Goal: Information Seeking & Learning: Learn about a topic

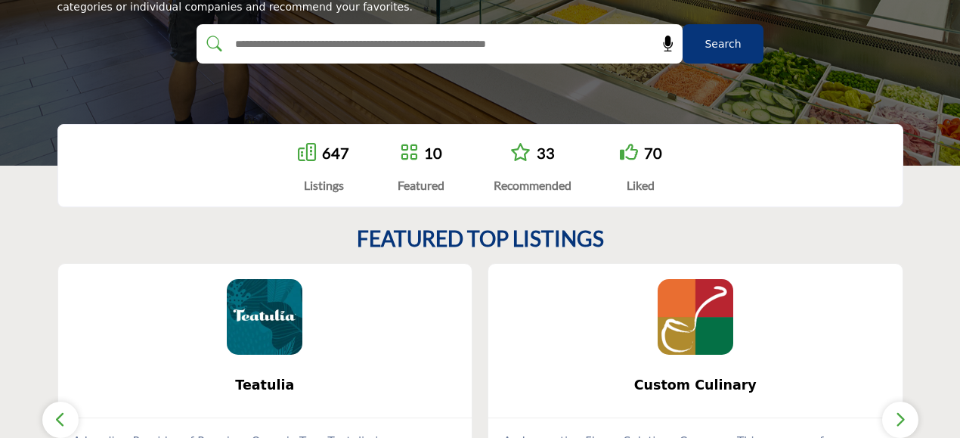
scroll to position [453, 0]
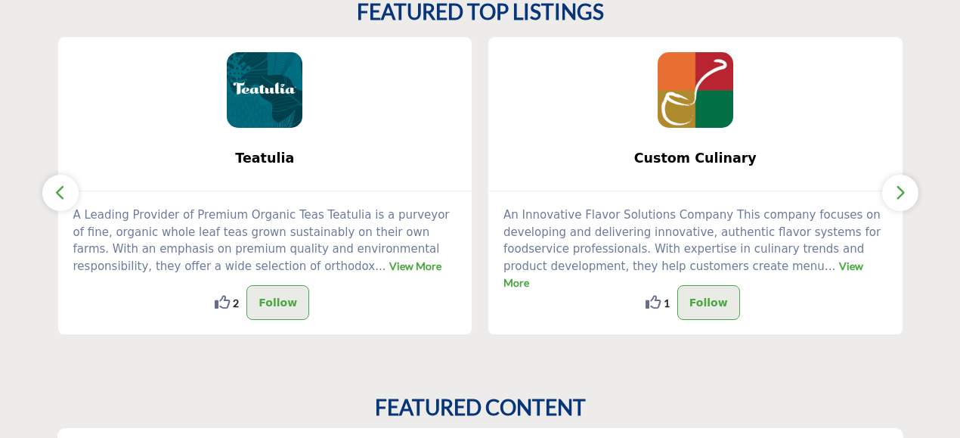
click at [913, 206] on section "FEATURED TOP LISTINGS Teatulia ... View More 2 2 ..." at bounding box center [480, 166] width 960 height 395
click at [900, 190] on icon "button" at bounding box center [900, 192] width 12 height 19
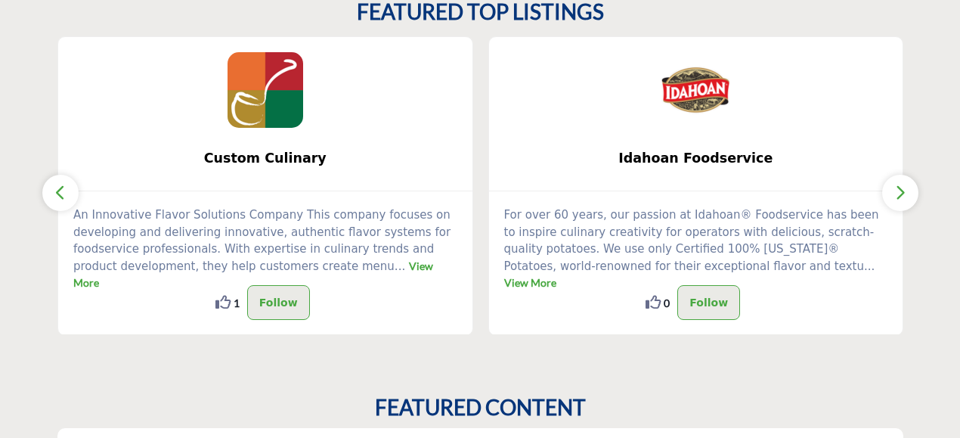
click at [900, 189] on icon "button" at bounding box center [900, 192] width 12 height 19
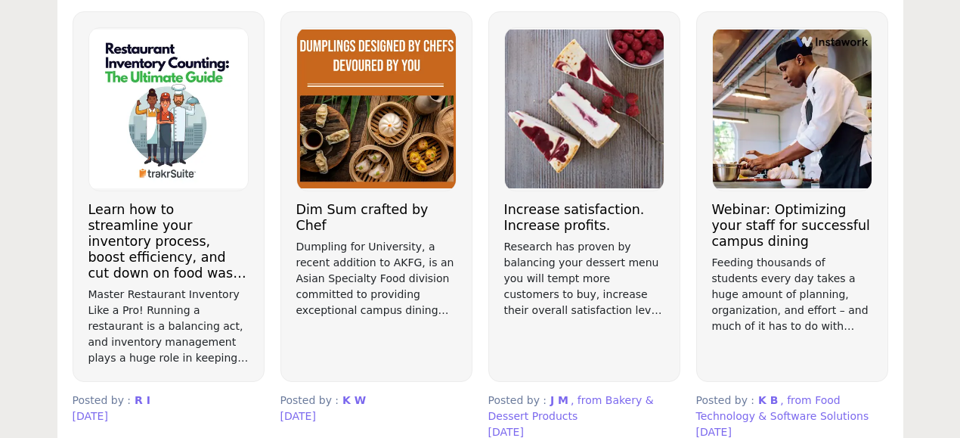
scroll to position [756, 0]
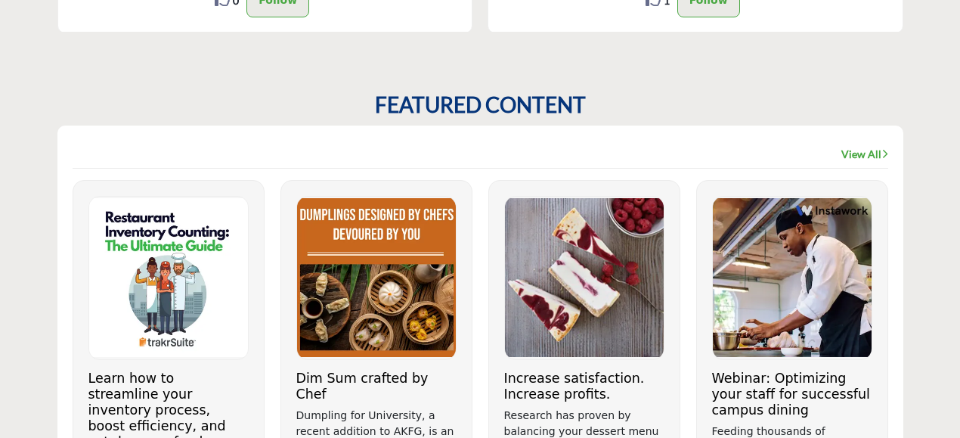
drag, startPoint x: 861, startPoint y: 153, endPoint x: 767, endPoint y: 156, distance: 94.5
click at [861, 153] on link "View All" at bounding box center [864, 154] width 47 height 15
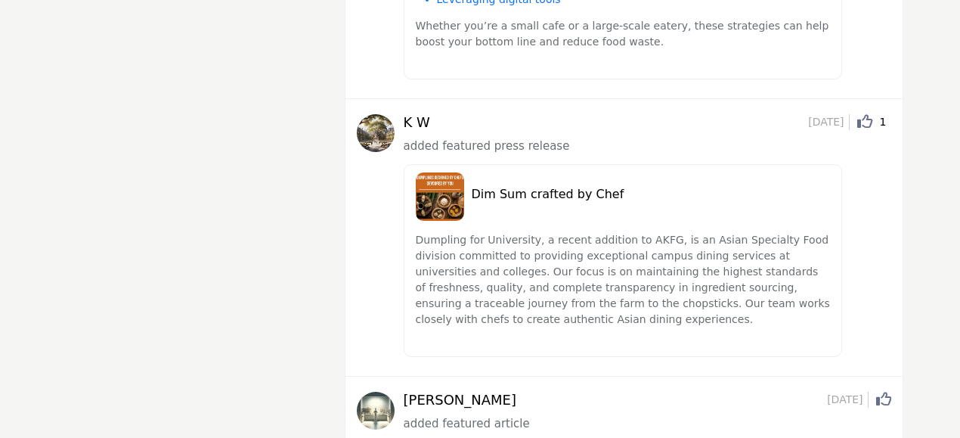
scroll to position [529, 0]
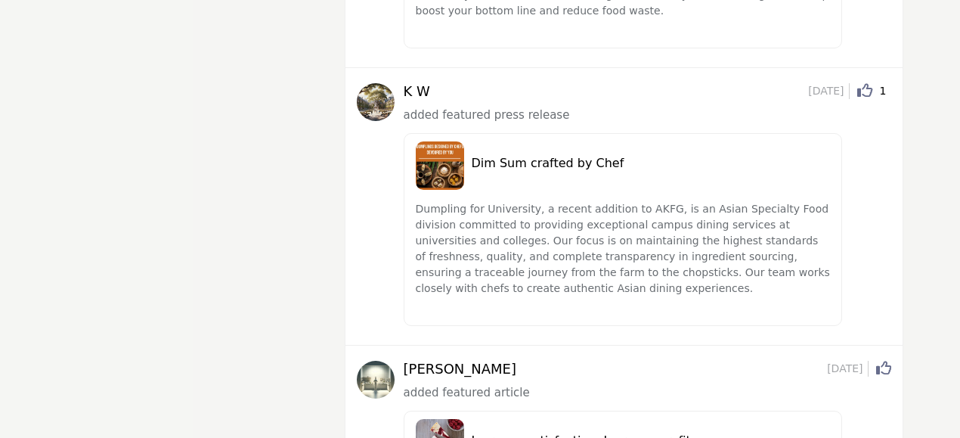
click at [444, 165] on img at bounding box center [440, 165] width 48 height 48
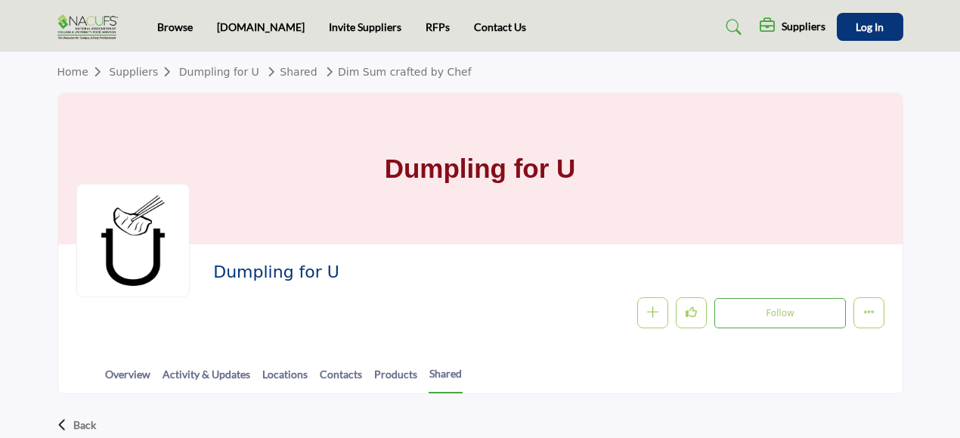
click at [63, 73] on link "Home" at bounding box center [83, 72] width 52 height 12
click at [141, 74] on link "Suppliers" at bounding box center [144, 72] width 70 height 12
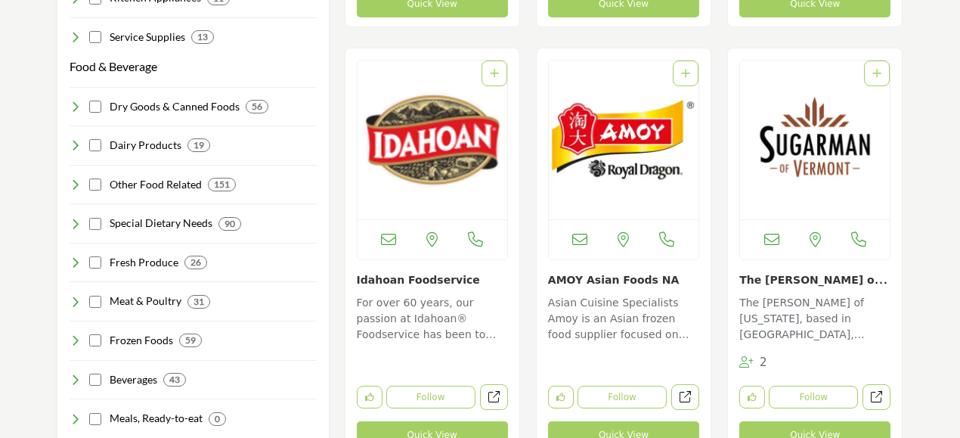
scroll to position [1587, 0]
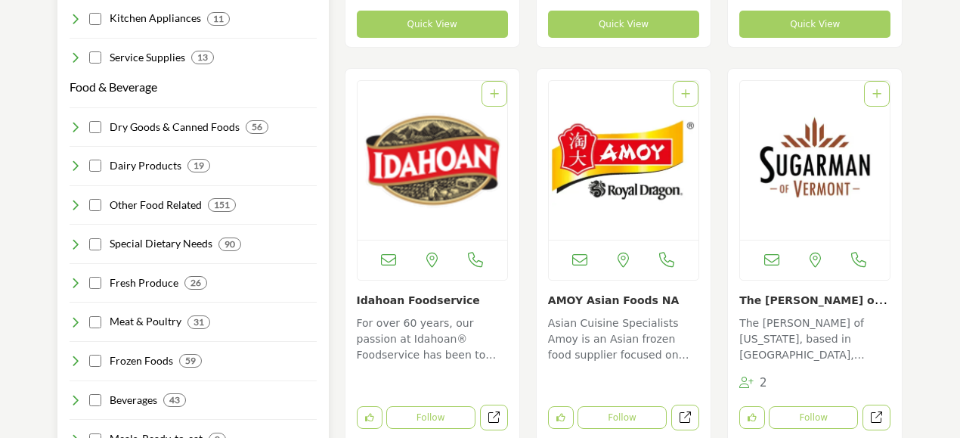
click at [72, 199] on icon at bounding box center [76, 205] width 12 height 12
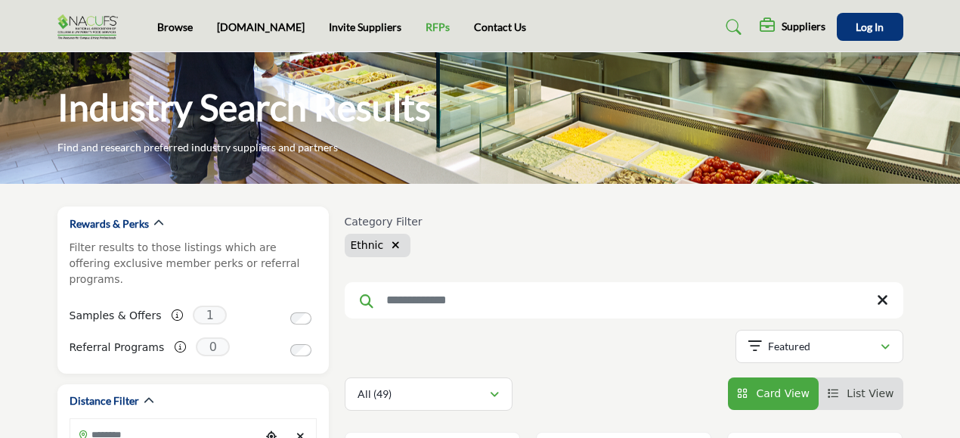
click at [425, 22] on link "RFPs" at bounding box center [437, 26] width 24 height 13
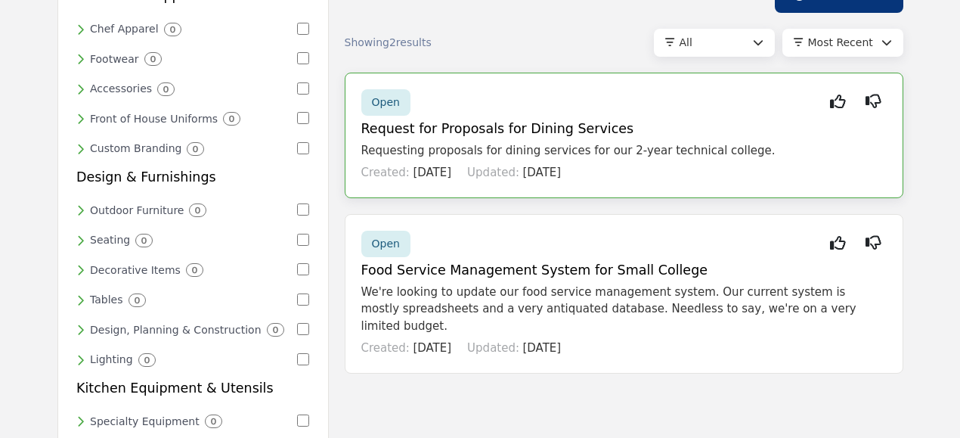
scroll to position [151, 0]
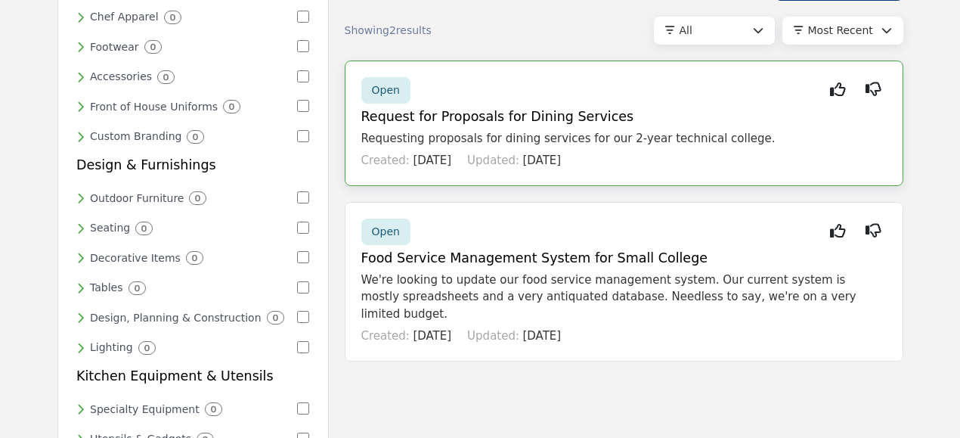
click at [565, 118] on h5 "Request for Proposals for Dining Services" at bounding box center [623, 117] width 525 height 16
click at [573, 151] on div "Created: 1d ago Updated: 1d ago" at bounding box center [623, 158] width 525 height 23
click at [403, 89] on div "Open" at bounding box center [385, 90] width 49 height 26
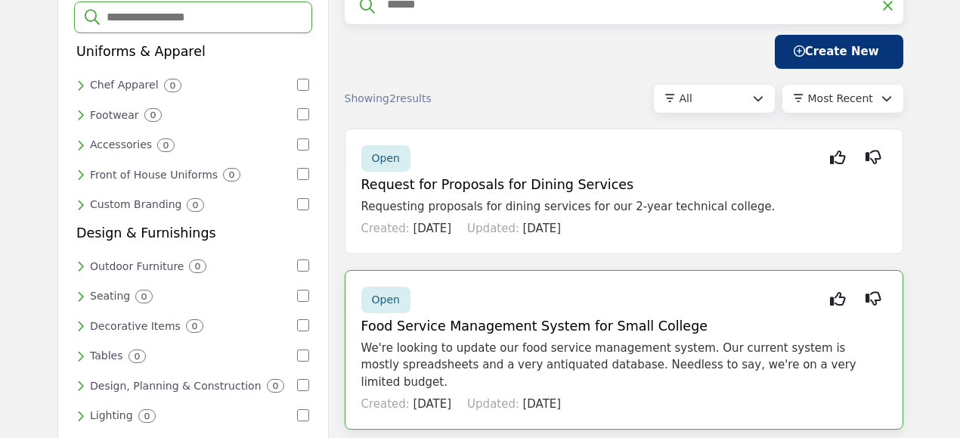
scroll to position [0, 0]
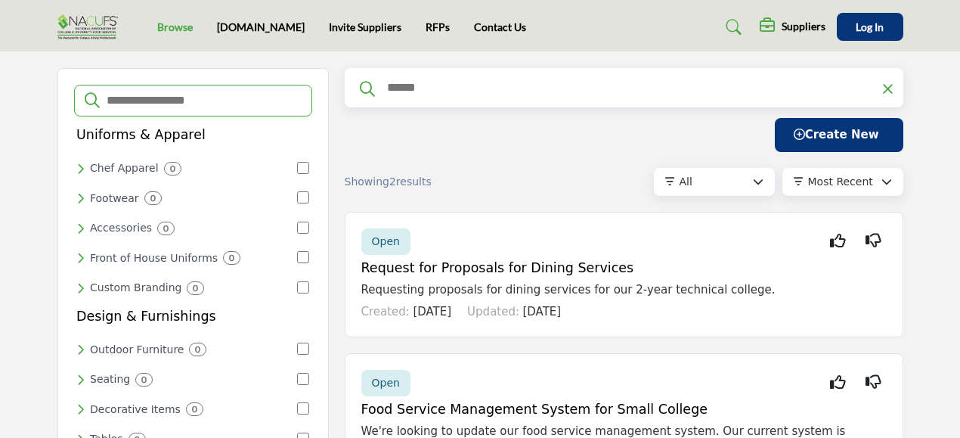
click at [165, 26] on link "Browse" at bounding box center [175, 26] width 36 height 13
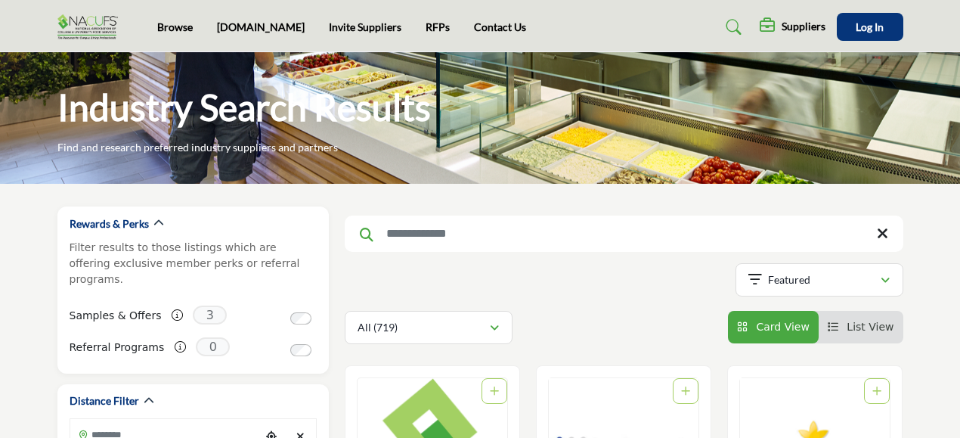
click at [109, 30] on img at bounding box center [91, 26] width 68 height 25
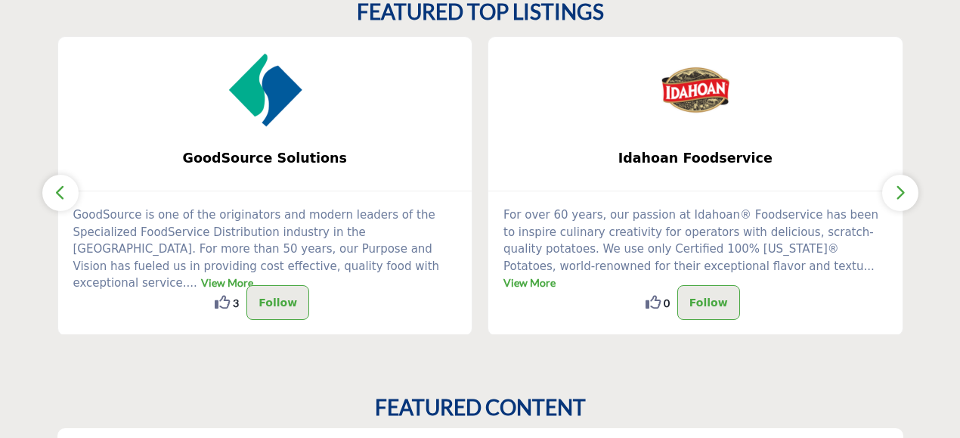
scroll to position [831, 0]
